Goal: Communication & Community: Share content

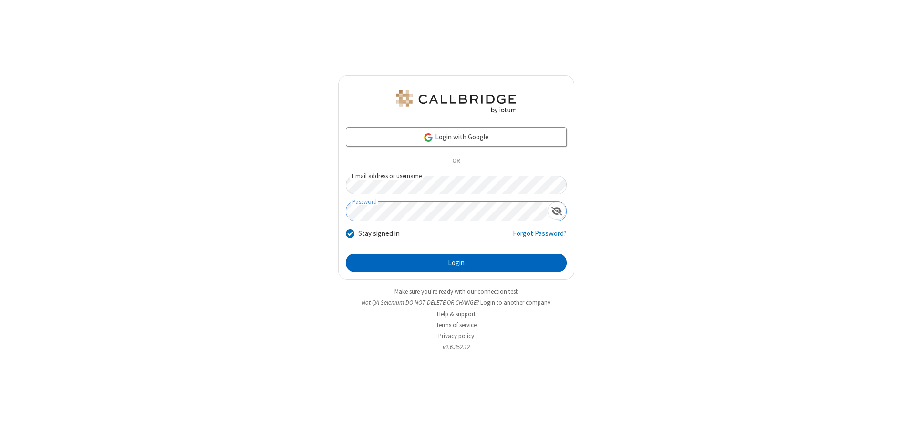
click at [456, 262] on button "Login" at bounding box center [456, 262] width 221 height 19
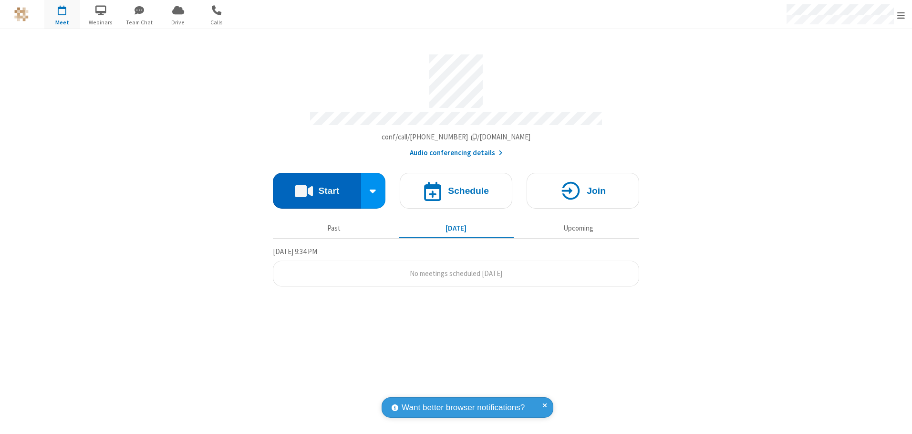
click at [317, 187] on button "Start" at bounding box center [317, 191] width 88 height 36
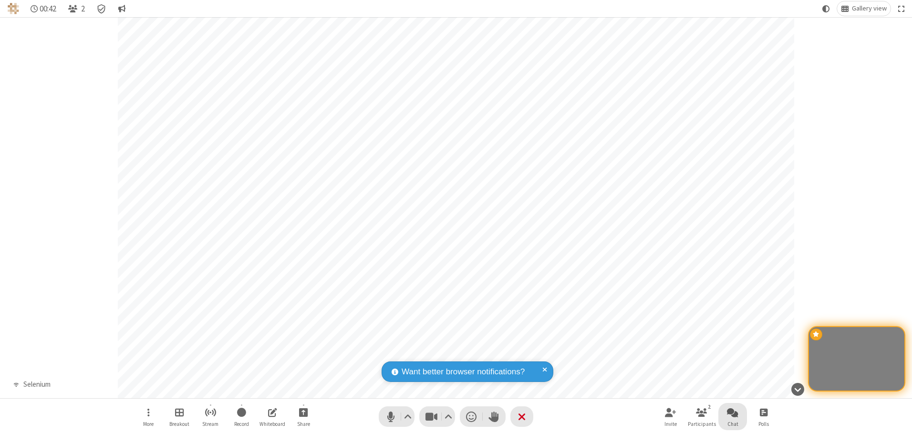
click at [733, 412] on span "Open chat" at bounding box center [732, 412] width 11 height 12
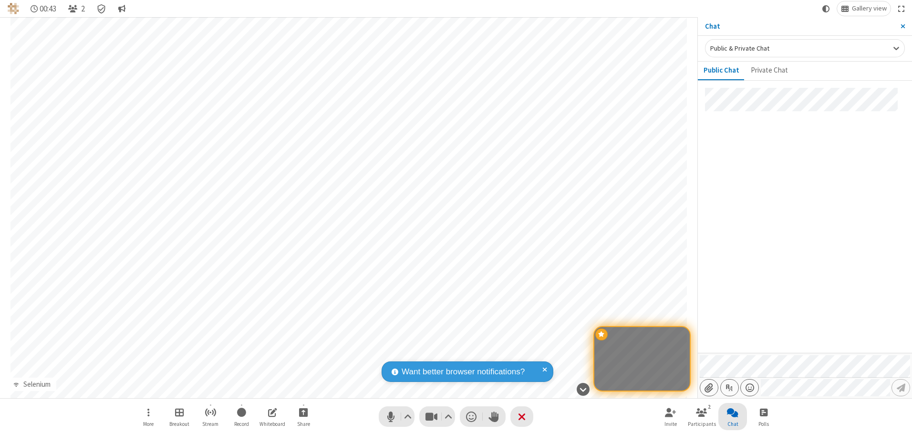
type input "C:\fakepath\doc_test.docx"
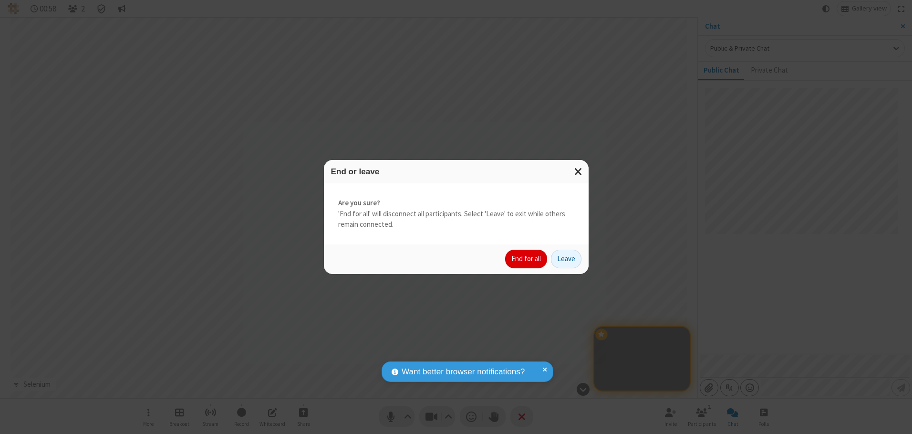
click at [527, 259] on button "End for all" at bounding box center [526, 258] width 42 height 19
